Goal: Find specific page/section: Find specific page/section

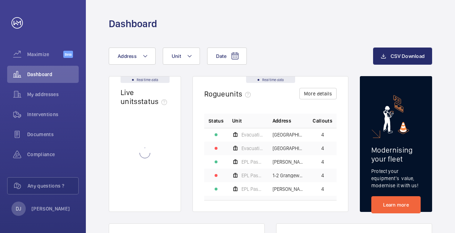
click at [146, 195] on wm-front-async-data-loader at bounding box center [145, 153] width 49 height 95
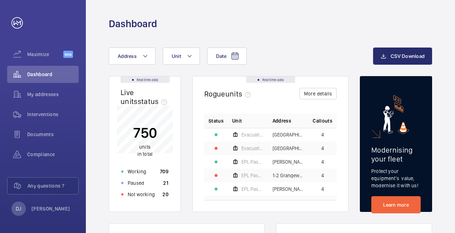
click at [150, 201] on wm-front-card-body "750 units in total Working 709 Paused 21 Not working 20" at bounding box center [145, 159] width 72 height 106
click at [152, 198] on p "Not working" at bounding box center [141, 194] width 27 height 7
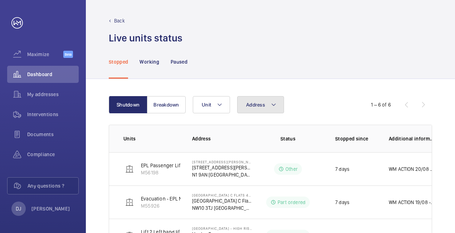
click at [264, 108] on button "Address" at bounding box center [260, 104] width 47 height 17
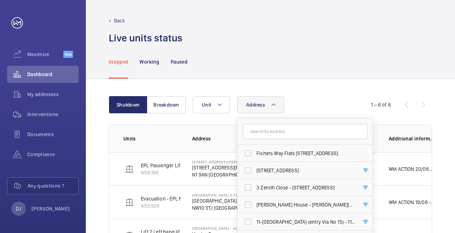
click at [275, 128] on input "text" at bounding box center [305, 131] width 125 height 15
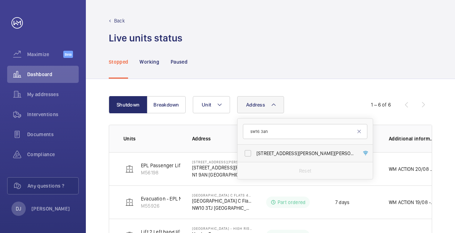
type input "sw16 3an"
click at [286, 155] on span "[STREET_ADDRESS][PERSON_NAME][PERSON_NAME]" at bounding box center [306, 153] width 98 height 7
click at [255, 155] on input "[STREET_ADDRESS][PERSON_NAME][PERSON_NAME]" at bounding box center [248, 153] width 14 height 14
checkbox input "true"
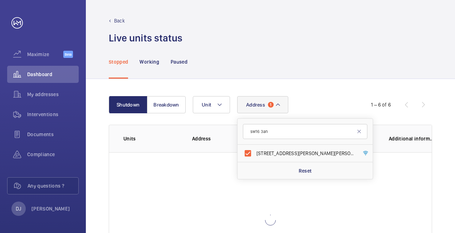
drag, startPoint x: 332, startPoint y: 82, endPoint x: 327, endPoint y: 76, distance: 7.4
click at [332, 80] on div "Shutdown Breakdown Address 1 sw16 3an [STREET_ADDRESS][PERSON_NAME][PERSON_NAME…" at bounding box center [270, 192] width 369 height 227
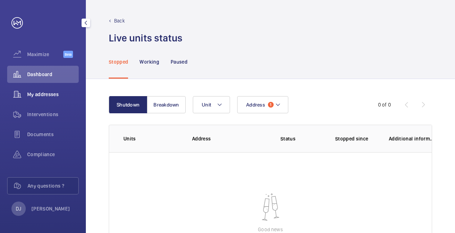
click at [28, 91] on span "My addresses" at bounding box center [53, 94] width 52 height 7
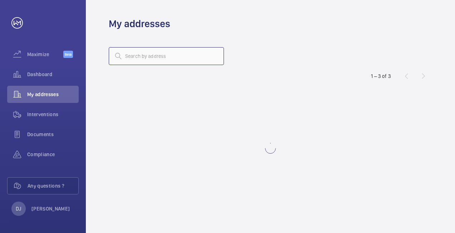
click at [185, 58] on input "text" at bounding box center [166, 56] width 115 height 18
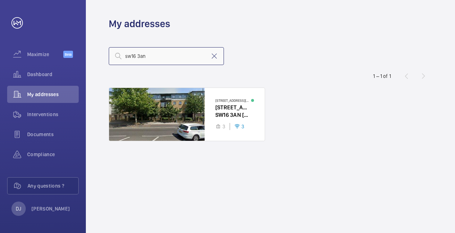
type input "sw16 3an"
